Goal: Check status: Check status

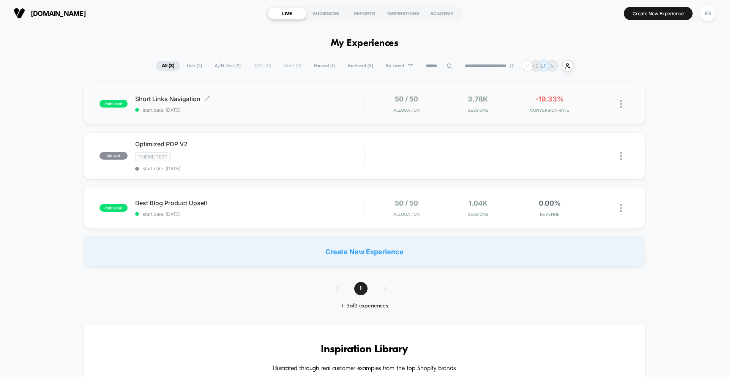
click at [249, 108] on span "start date: [DATE]" at bounding box center [249, 110] width 229 height 6
